Goal: Entertainment & Leisure: Consume media (video, audio)

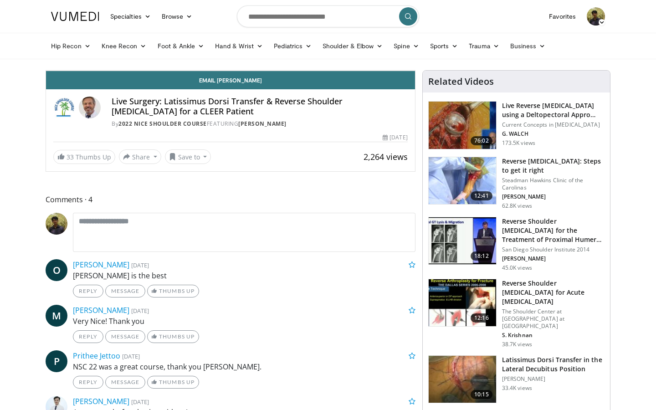
click at [656, 52] on div "Progress Bar" at bounding box center [656, 51] width 1 height 4
click at [656, 52] on div "Progress Bar" at bounding box center [661, 51] width 1 height 4
click at [415, 71] on span "Video Player" at bounding box center [406, 61] width 18 height 18
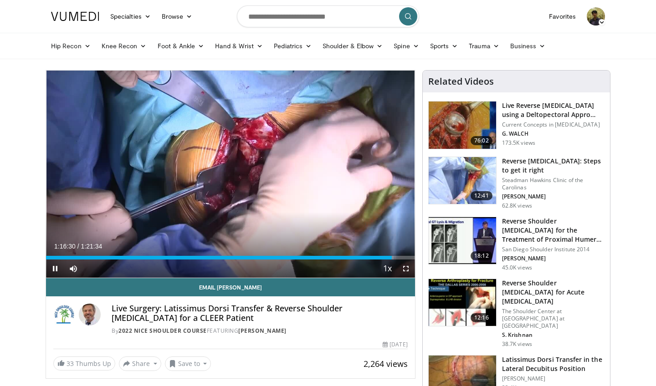
click at [406, 267] on span "Video Player" at bounding box center [406, 269] width 18 height 18
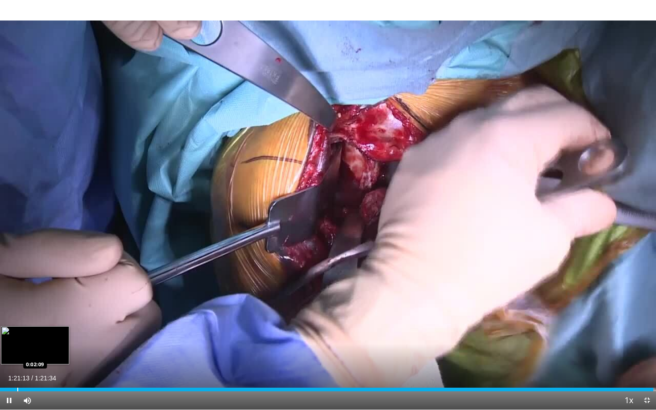
click at [17, 390] on div "Progress Bar" at bounding box center [17, 390] width 1 height 4
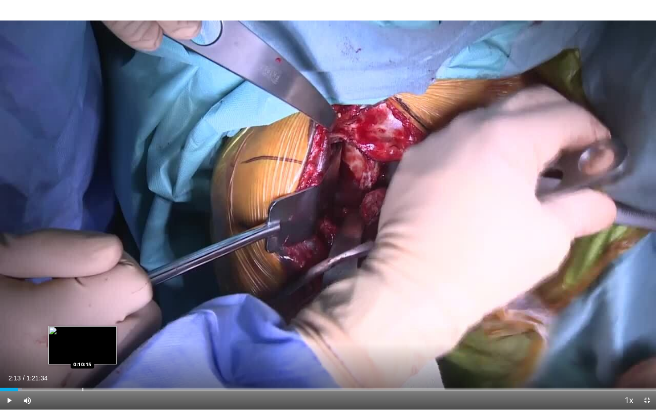
click at [82, 387] on div "Loaded : 3.34% 0:02:13 0:10:15" at bounding box center [328, 387] width 656 height 9
click at [68, 389] on div "Progress Bar" at bounding box center [68, 390] width 1 height 4
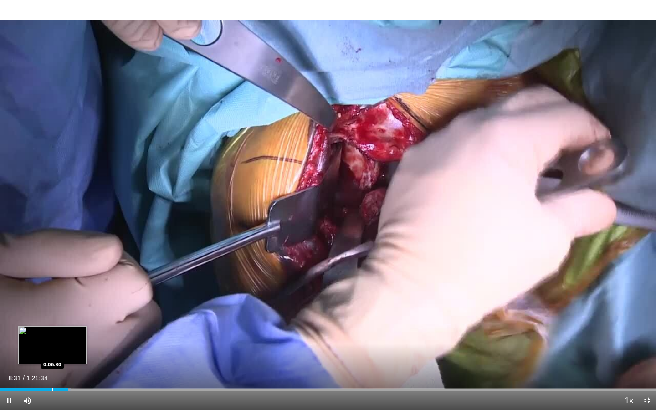
click at [52, 389] on div "Progress Bar" at bounding box center [52, 390] width 1 height 4
